Goal: Information Seeking & Learning: Learn about a topic

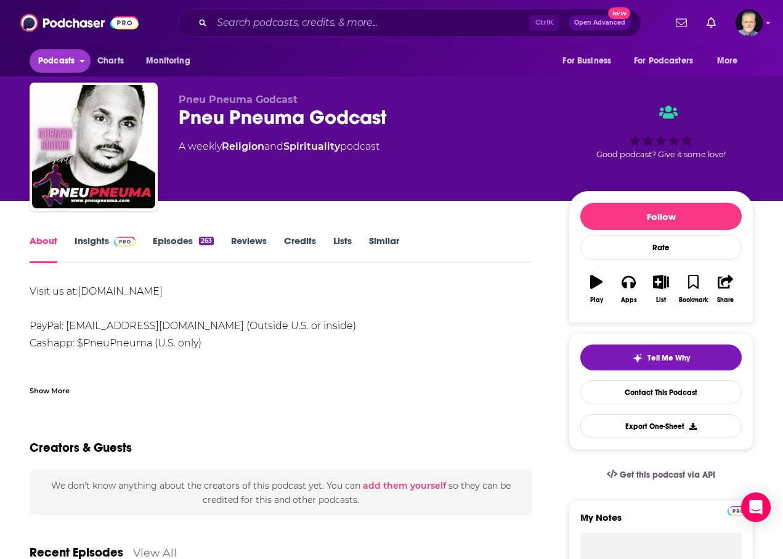
click at [48, 63] on span "Podcasts" at bounding box center [56, 60] width 36 height 17
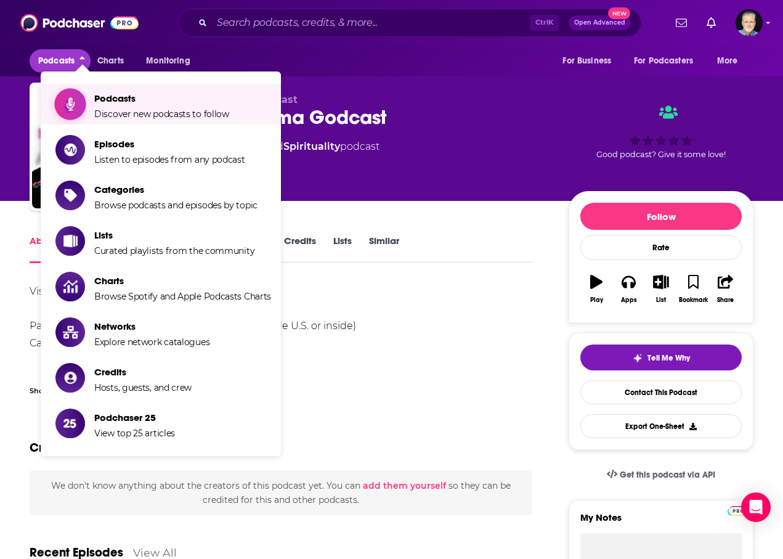
click at [136, 116] on span "Discover new podcasts to follow" at bounding box center [161, 113] width 135 height 11
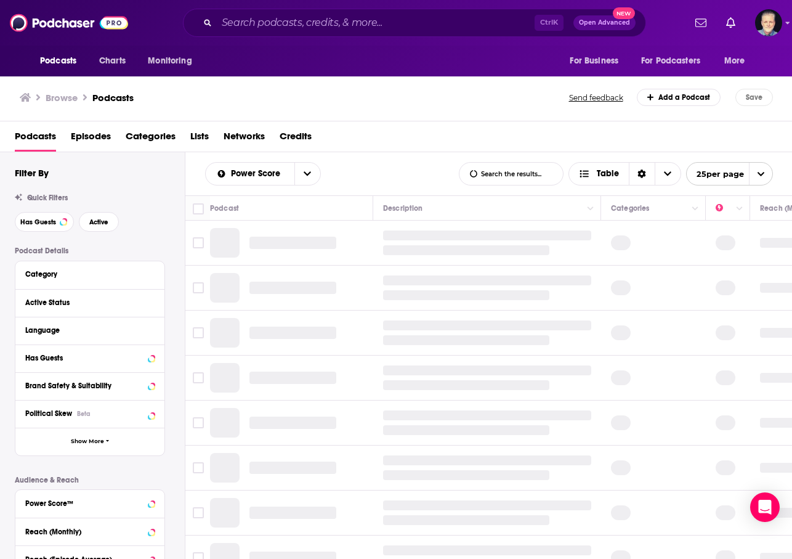
click at [480, 135] on div "Podcasts Episodes Categories Lists Networks Credits" at bounding box center [399, 138] width 768 height 25
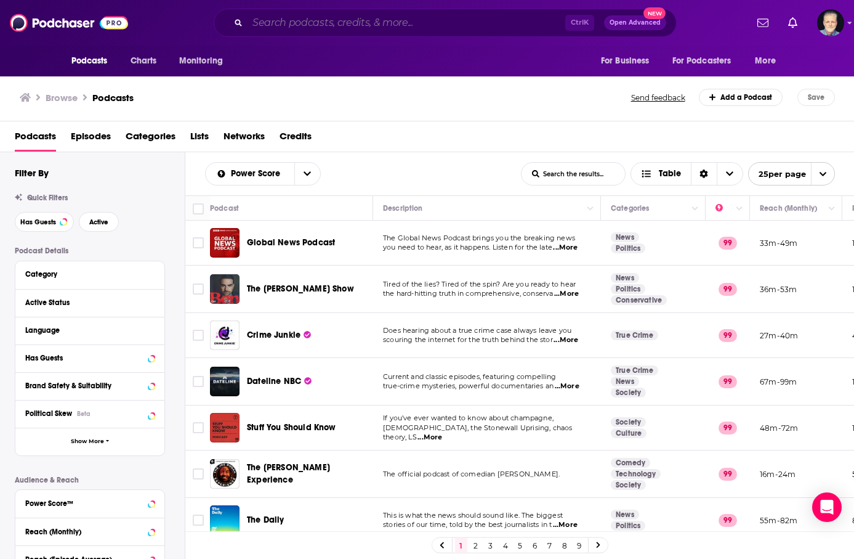
click at [455, 26] on input "Search podcasts, credits, & more..." at bounding box center [407, 23] width 318 height 20
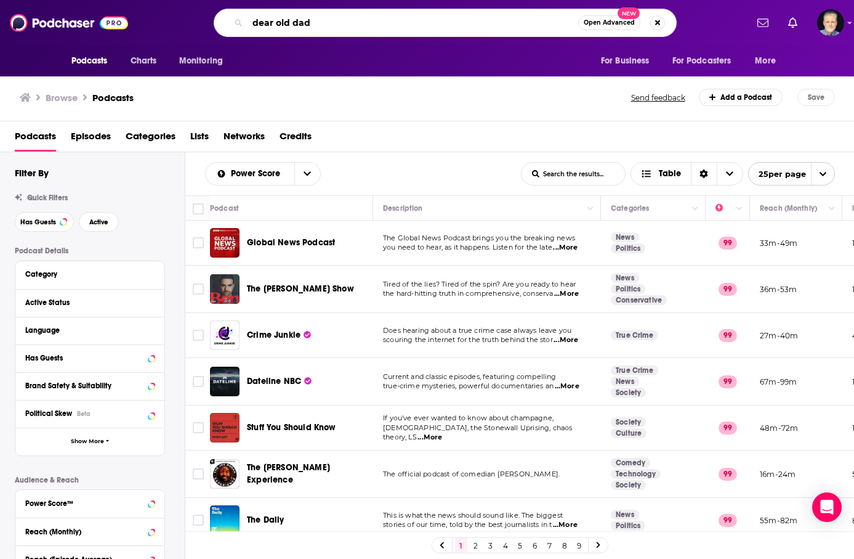
type input "dear old dads"
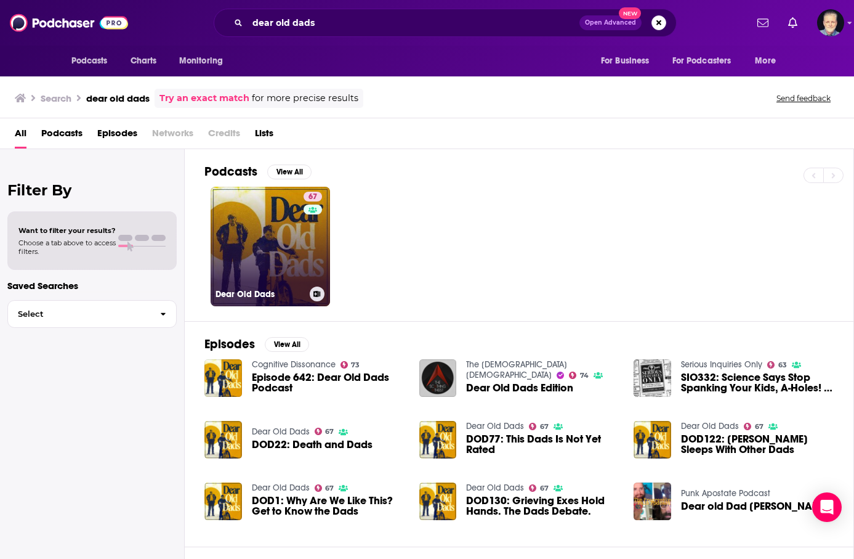
click at [288, 264] on link "67 Dear Old Dads" at bounding box center [271, 247] width 120 height 120
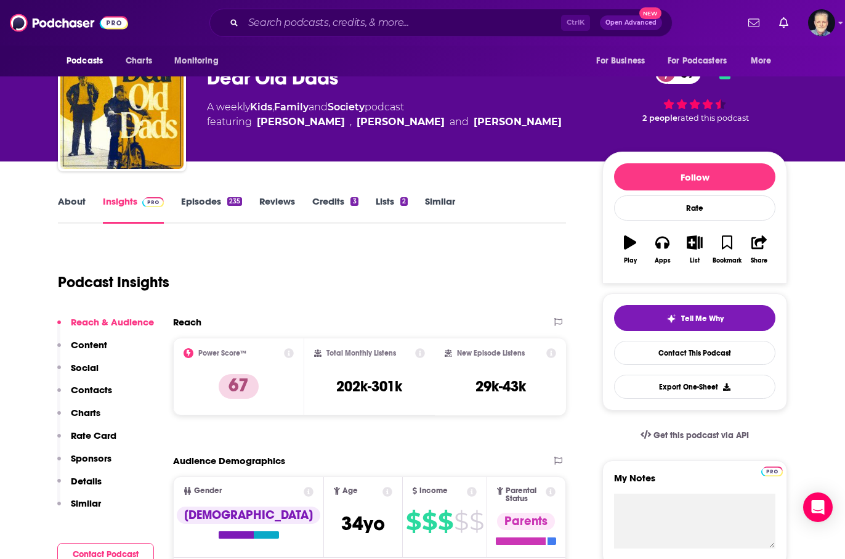
scroll to position [62, 0]
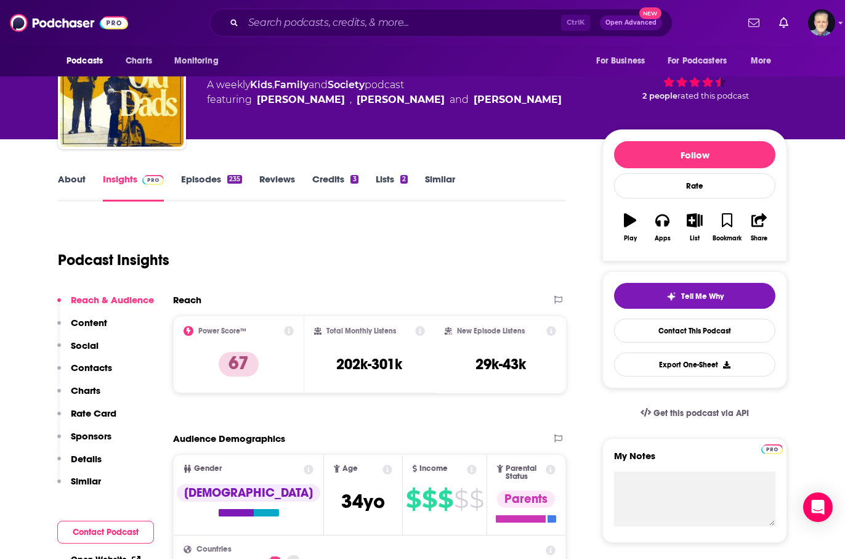
click at [71, 177] on link "About" at bounding box center [72, 187] width 28 height 28
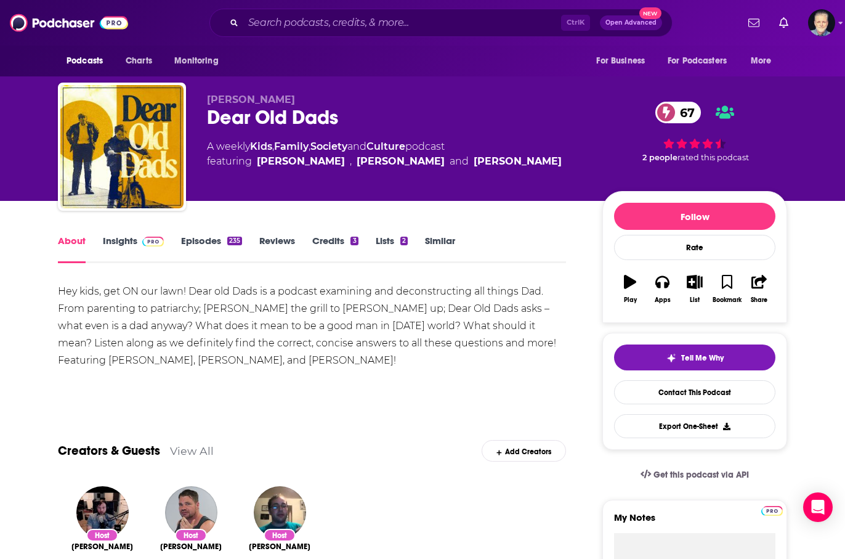
click at [203, 239] on link "Episodes 235" at bounding box center [211, 249] width 61 height 28
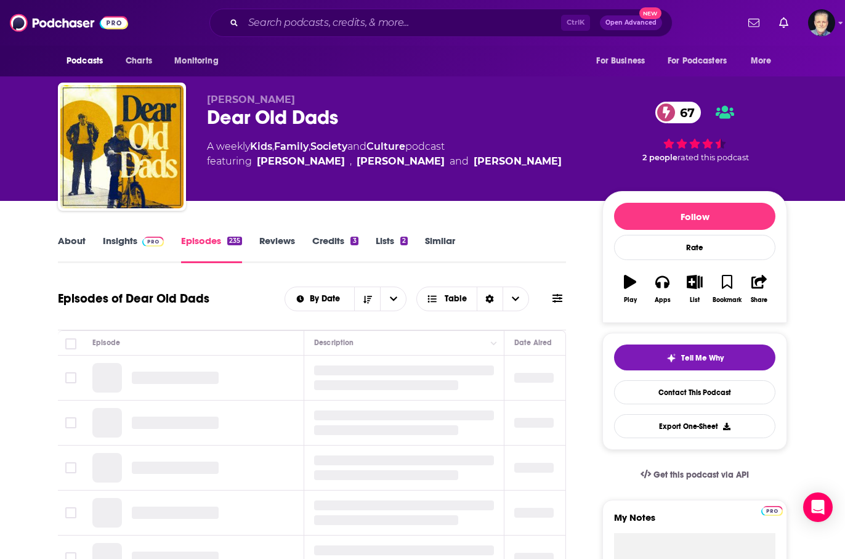
click at [130, 238] on link "Insights" at bounding box center [133, 249] width 61 height 28
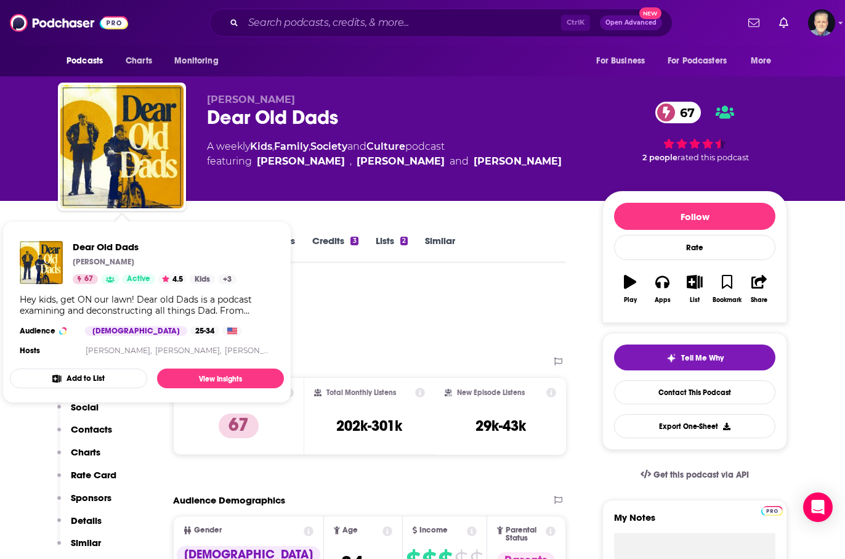
click at [408, 314] on div "Podcast Insights" at bounding box center [307, 314] width 498 height 63
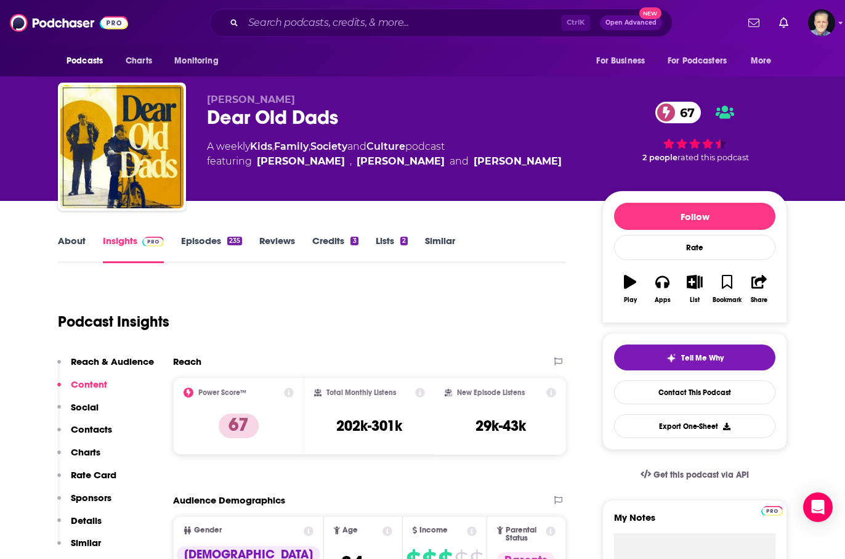
click at [218, 241] on link "Episodes 235" at bounding box center [211, 249] width 61 height 28
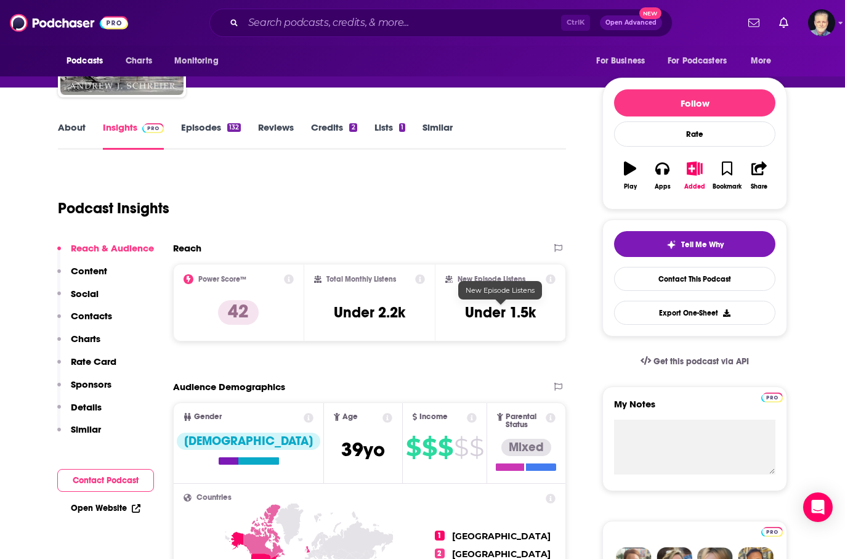
scroll to position [123, 0]
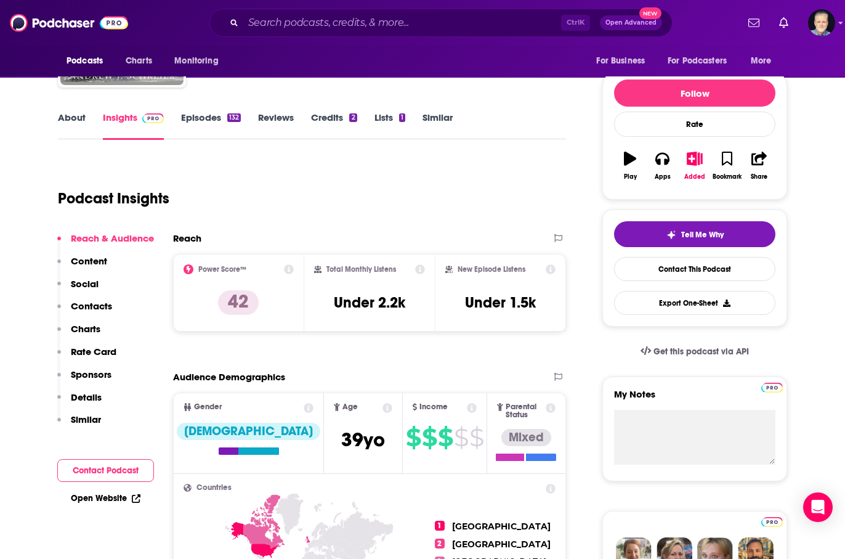
click at [71, 117] on link "About" at bounding box center [72, 126] width 28 height 28
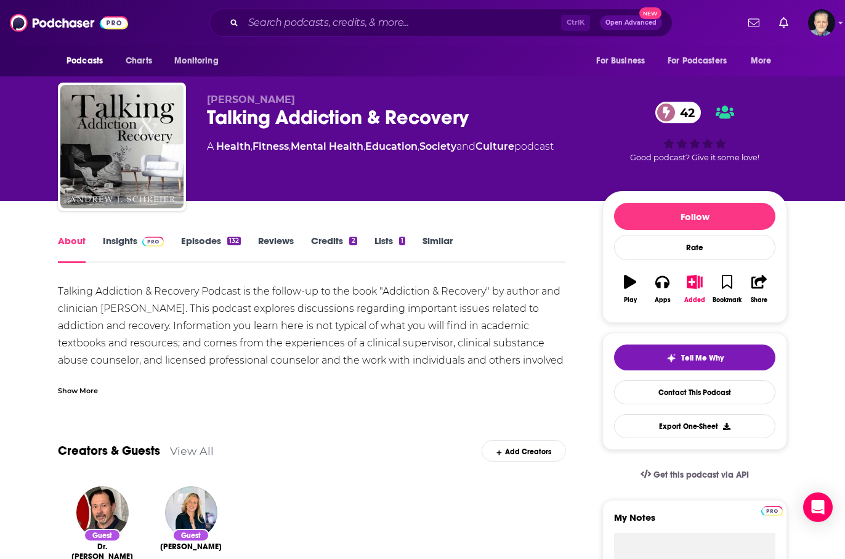
click at [81, 390] on div "Show More" at bounding box center [78, 390] width 40 height 12
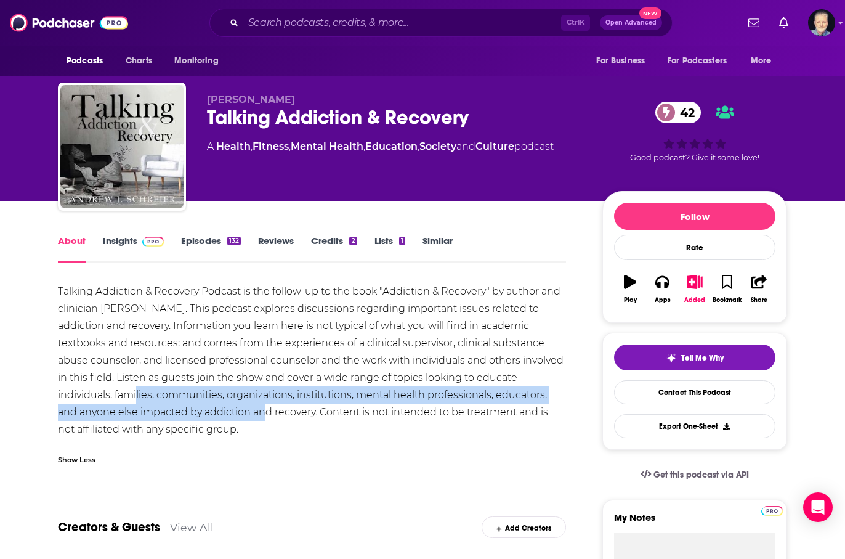
drag, startPoint x: 237, startPoint y: 418, endPoint x: 181, endPoint y: 420, distance: 55.5
click at [113, 397] on div "Talking Addiction & Recovery Podcast is the follow-up to the book "Addiction & …" at bounding box center [312, 360] width 508 height 155
drag, startPoint x: 229, startPoint y: 425, endPoint x: 56, endPoint y: 294, distance: 216.4
copy div "Talking Addiction & Recovery Podcast is the follow-up to the book "Addiction & …"
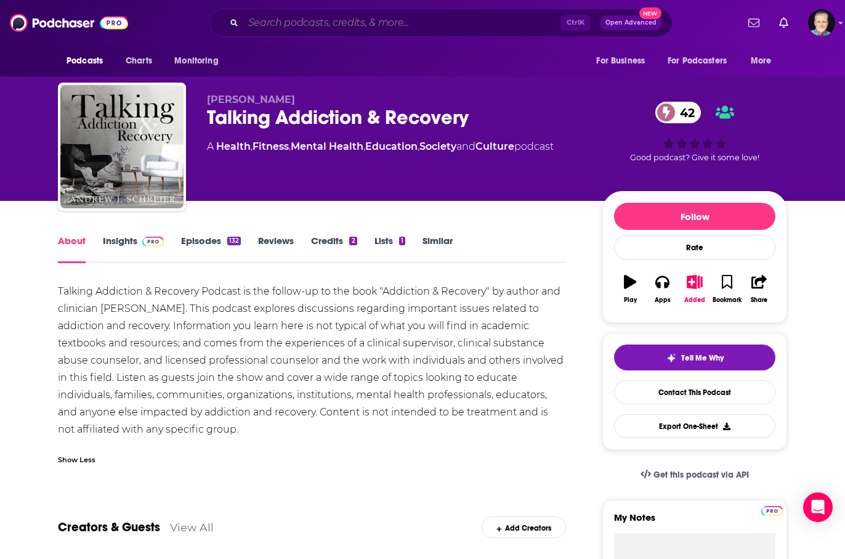
click at [434, 23] on input "Search podcasts, credits, & more..." at bounding box center [402, 23] width 318 height 20
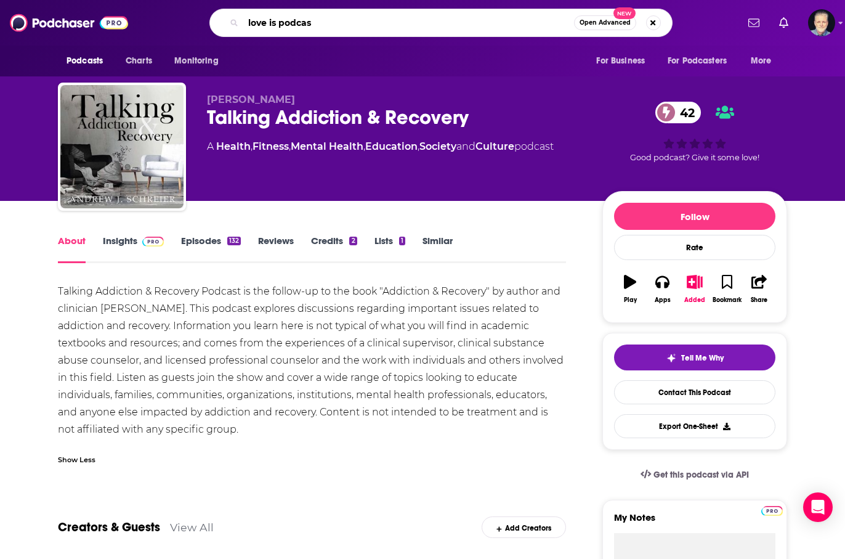
type input "love is podcast"
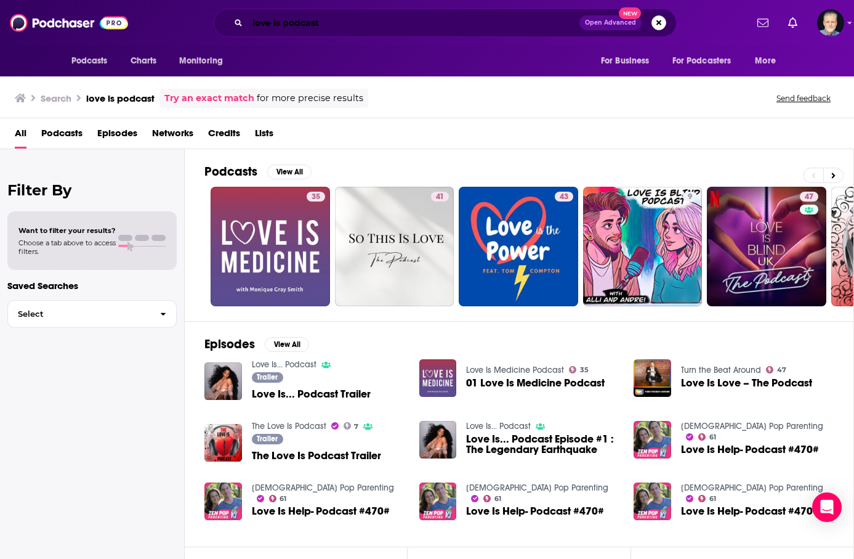
click at [322, 25] on input "love is podcast" at bounding box center [414, 23] width 332 height 20
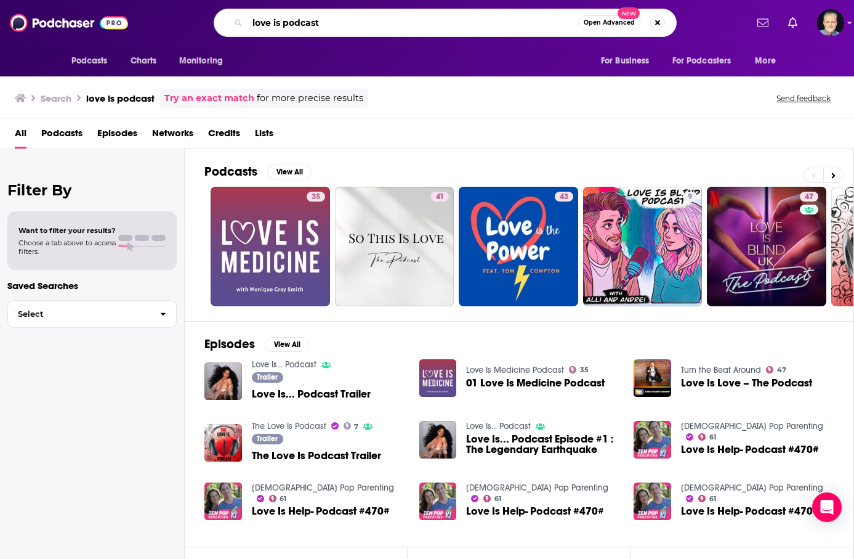
click at [322, 25] on input "love is podcast" at bounding box center [413, 23] width 331 height 20
type input "kim sorrelle"
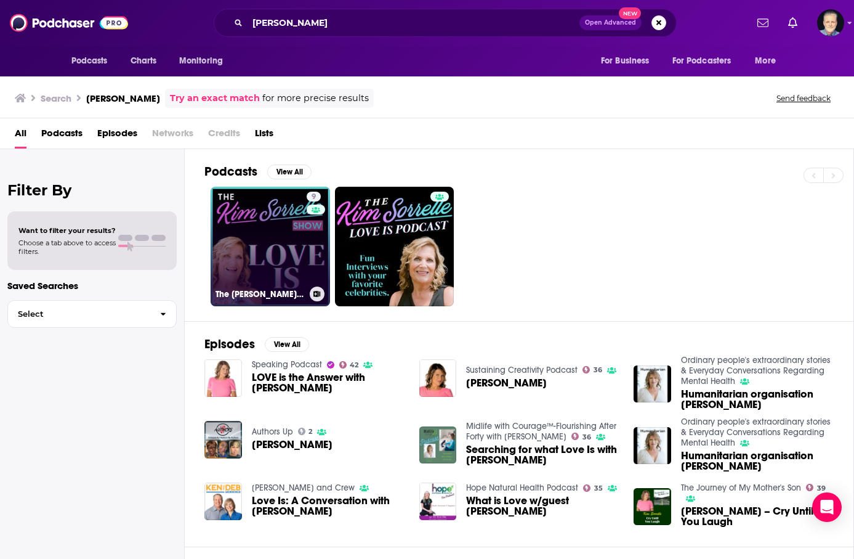
click at [298, 246] on link "9 The Kim Sorrelle Show, LOVE IS" at bounding box center [271, 247] width 120 height 120
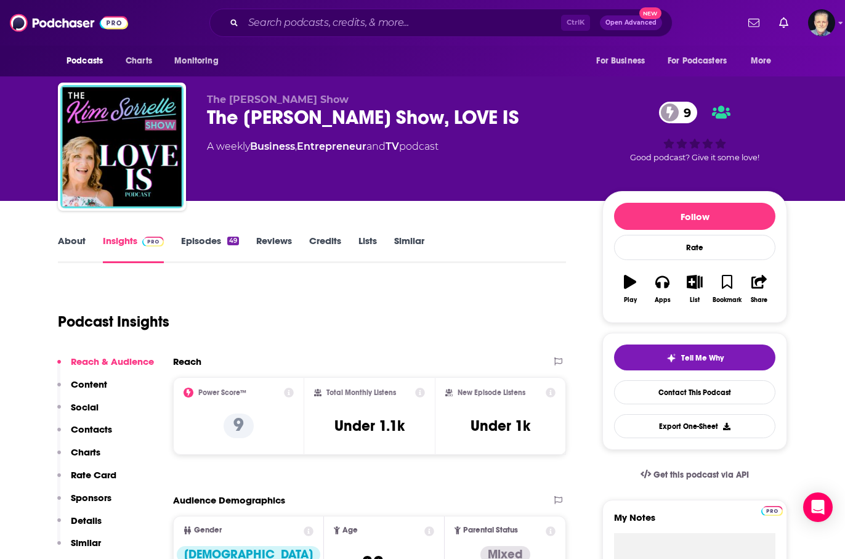
click at [73, 243] on link "About" at bounding box center [72, 249] width 28 height 28
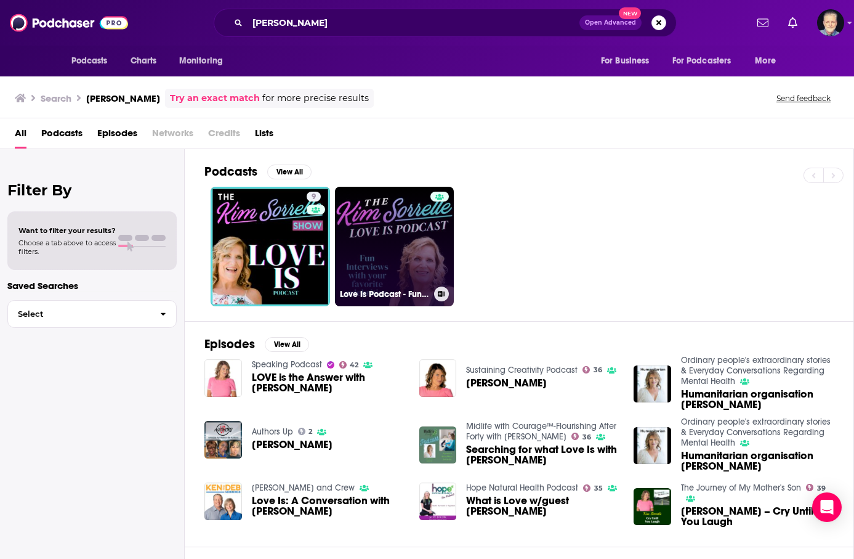
click at [408, 251] on link "Love Is Podcast - Fun interviews with your favorite celebrities!" at bounding box center [395, 247] width 120 height 120
